Goal: Check status: Check status

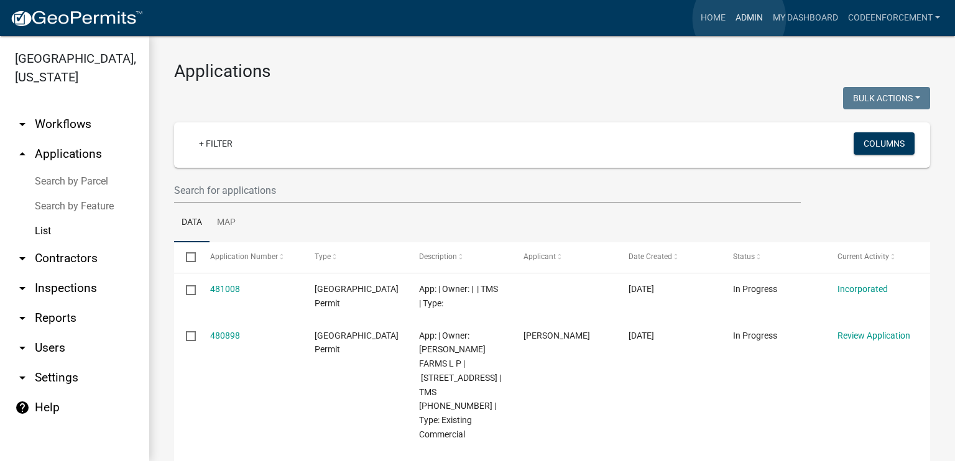
click at [739, 19] on link "Admin" at bounding box center [749, 18] width 37 height 24
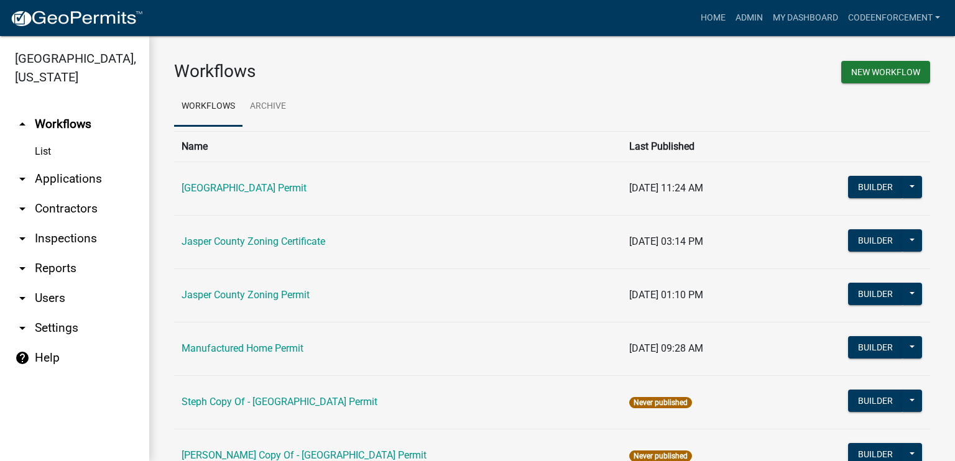
click at [65, 182] on link "arrow_drop_down Applications" at bounding box center [74, 179] width 149 height 30
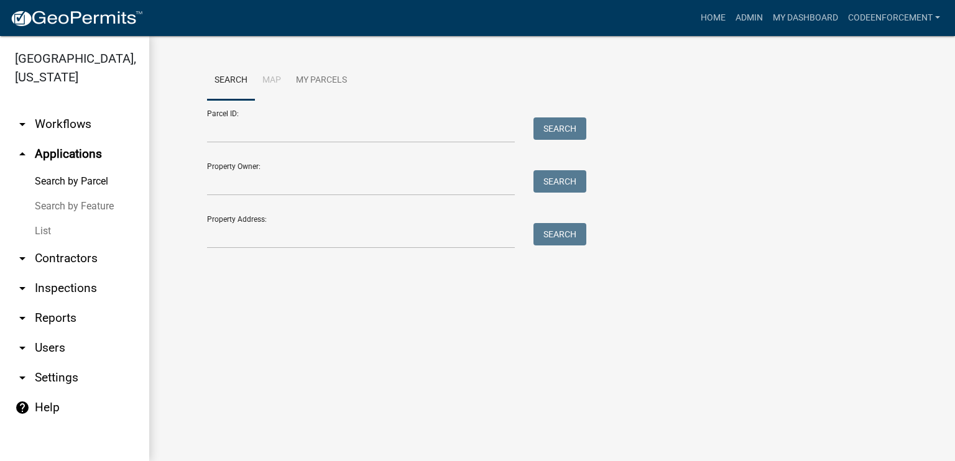
click at [45, 230] on link "List" at bounding box center [74, 231] width 149 height 25
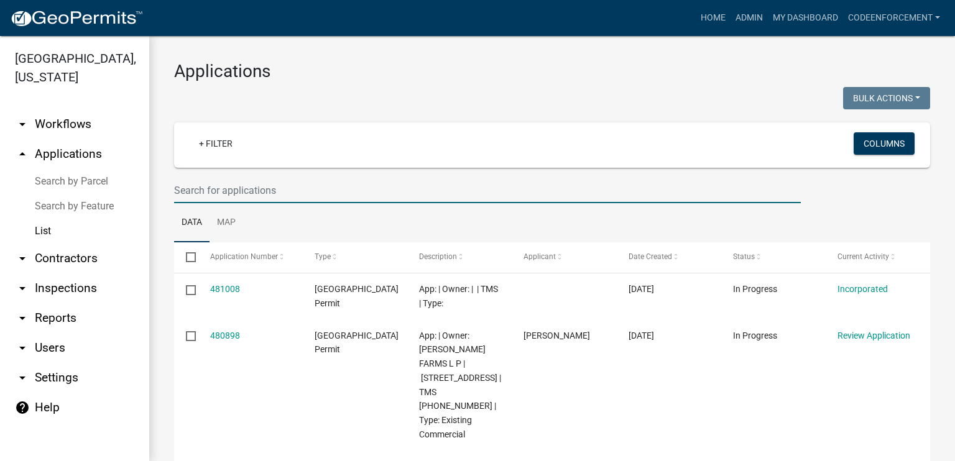
click at [196, 189] on input "text" at bounding box center [487, 190] width 627 height 25
paste input "[PHONE_NUMBER]"
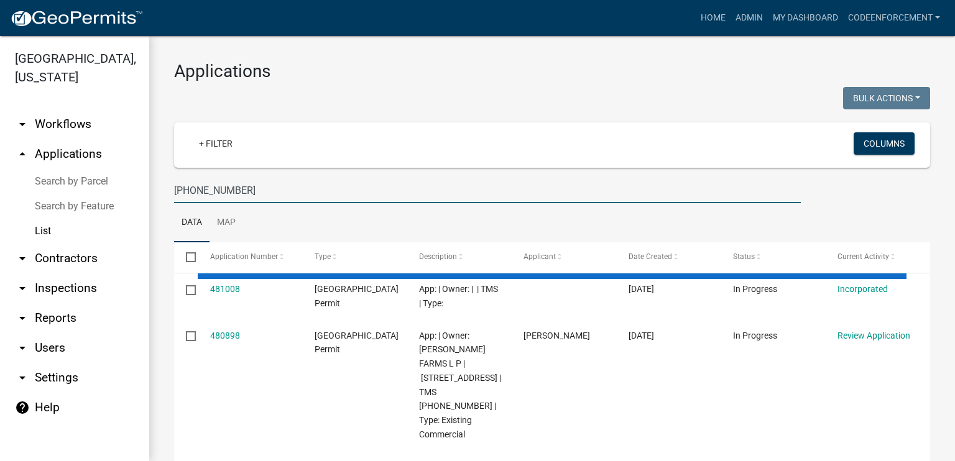
type input "[PHONE_NUMBER]"
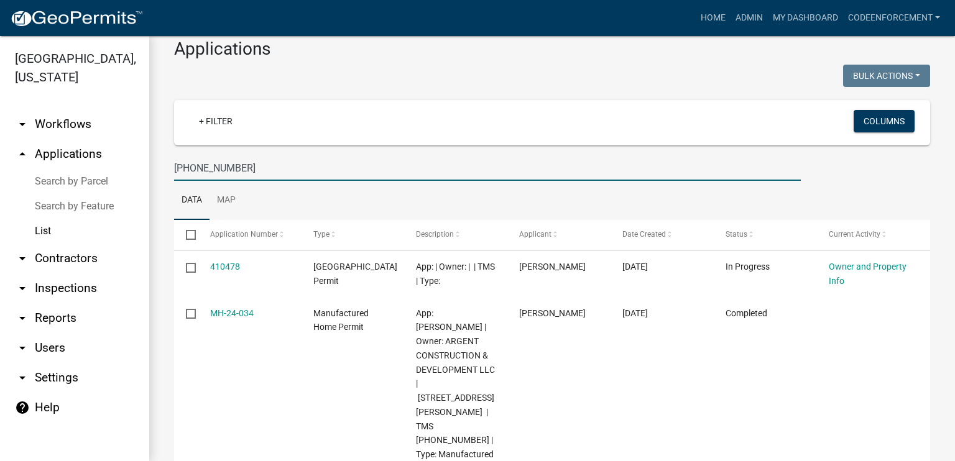
scroll to position [20, 0]
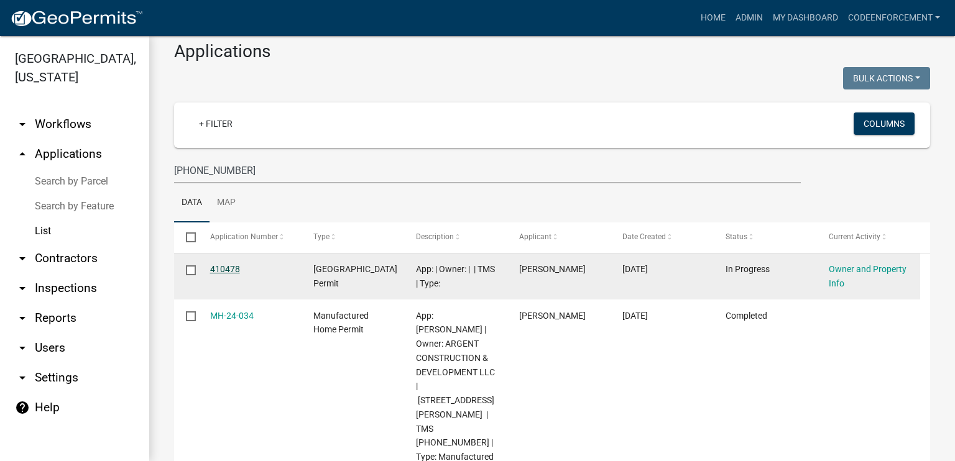
click at [222, 268] on link "410478" at bounding box center [225, 269] width 30 height 10
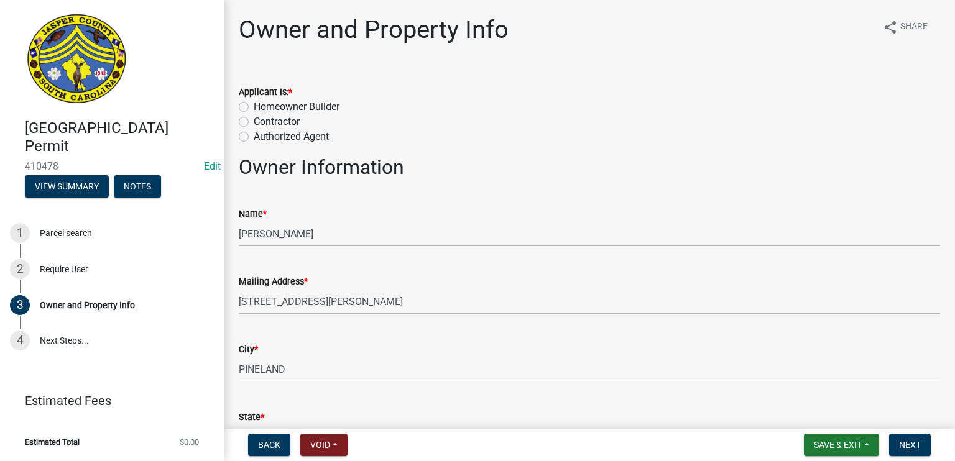
click at [453, 259] on div "Mailing Address * [STREET_ADDRESS][PERSON_NAME]" at bounding box center [589, 286] width 701 height 58
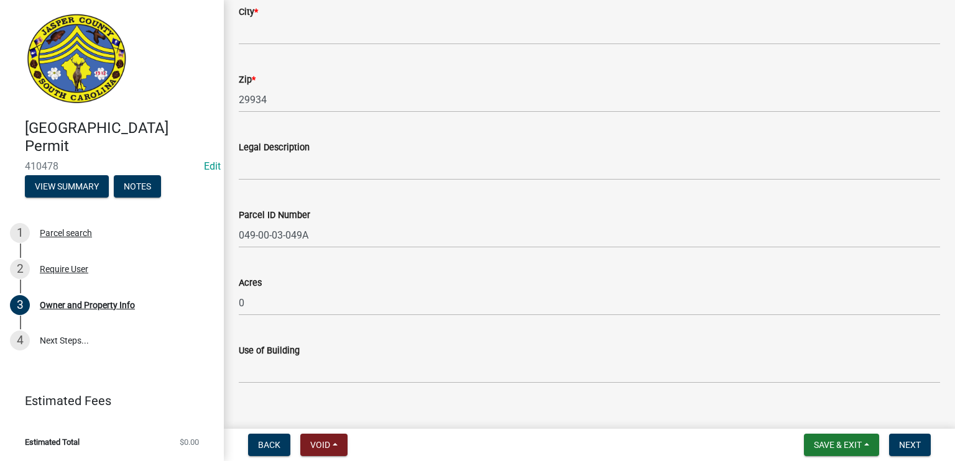
scroll to position [931, 0]
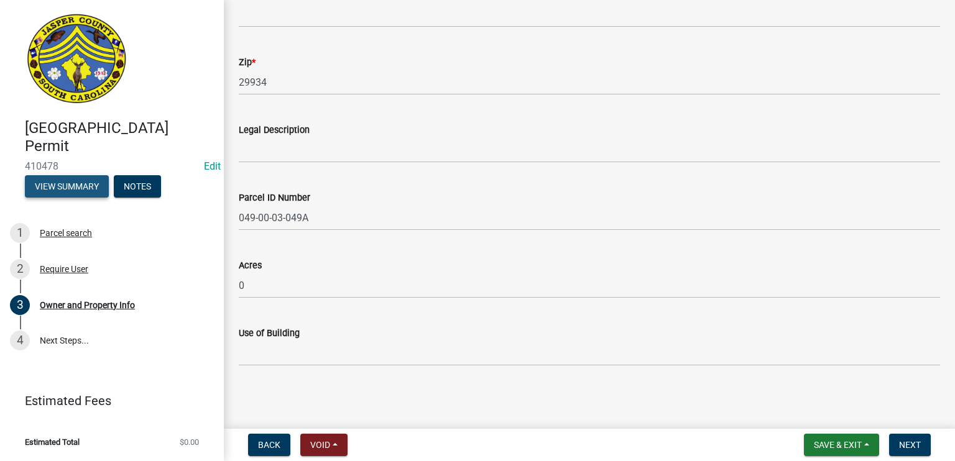
click at [59, 178] on button "View Summary" at bounding box center [67, 186] width 84 height 22
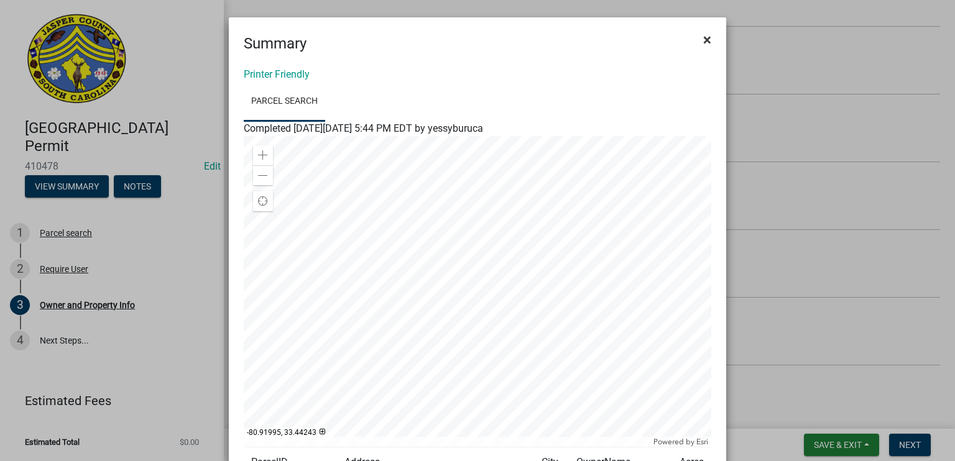
click at [703, 35] on span "×" at bounding box center [707, 39] width 8 height 17
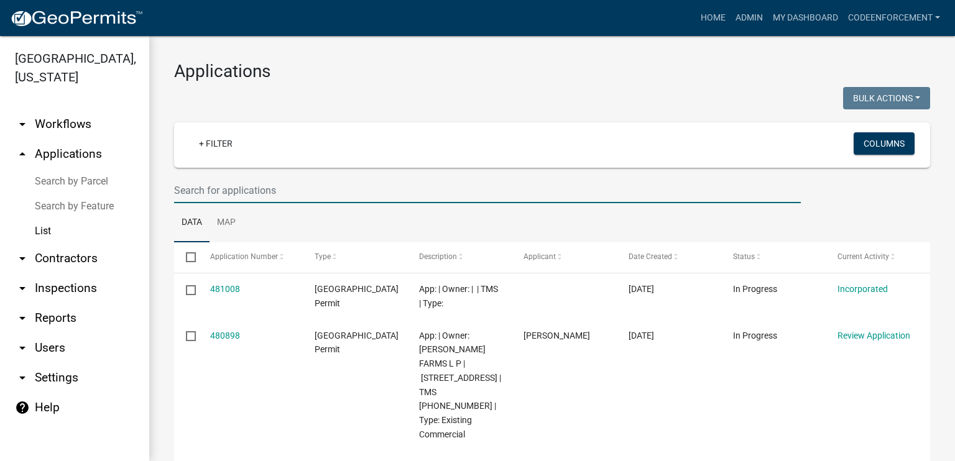
click at [213, 190] on input "text" at bounding box center [487, 190] width 627 height 25
paste input "[PHONE_NUMBER]"
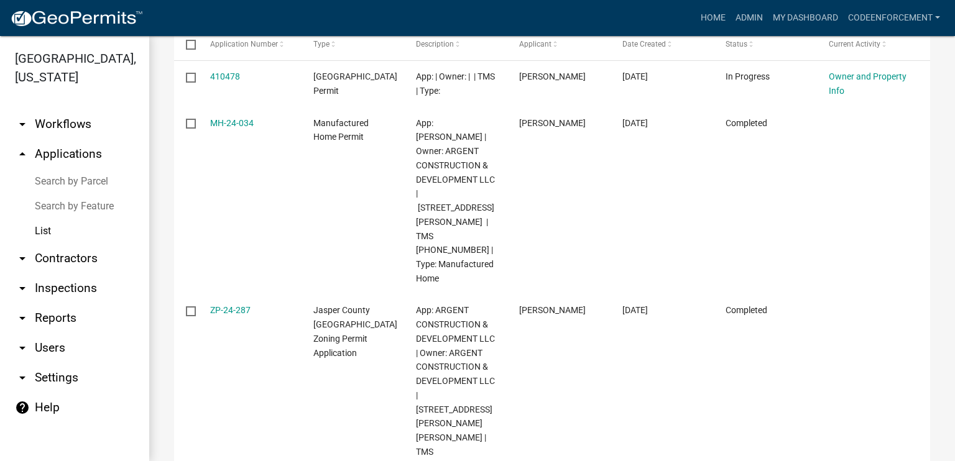
scroll to position [6, 0]
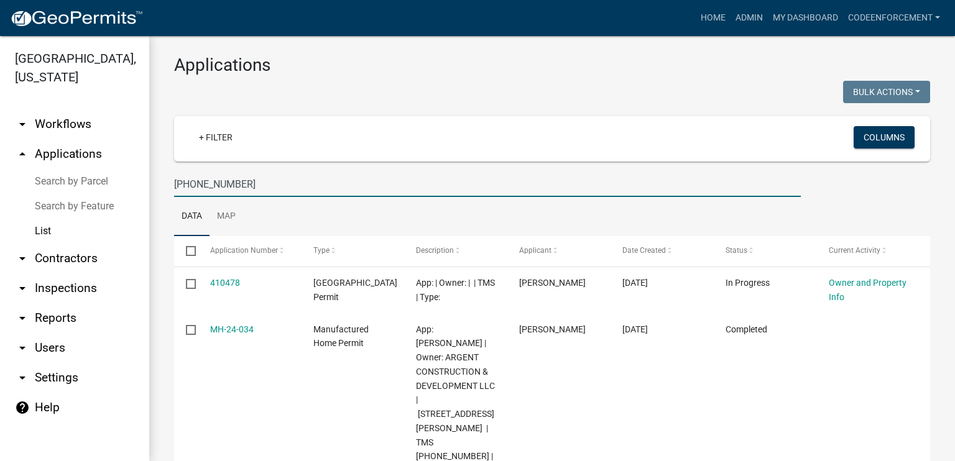
type input "[PHONE_NUMBER]"
